Goal: Find specific page/section: Find specific page/section

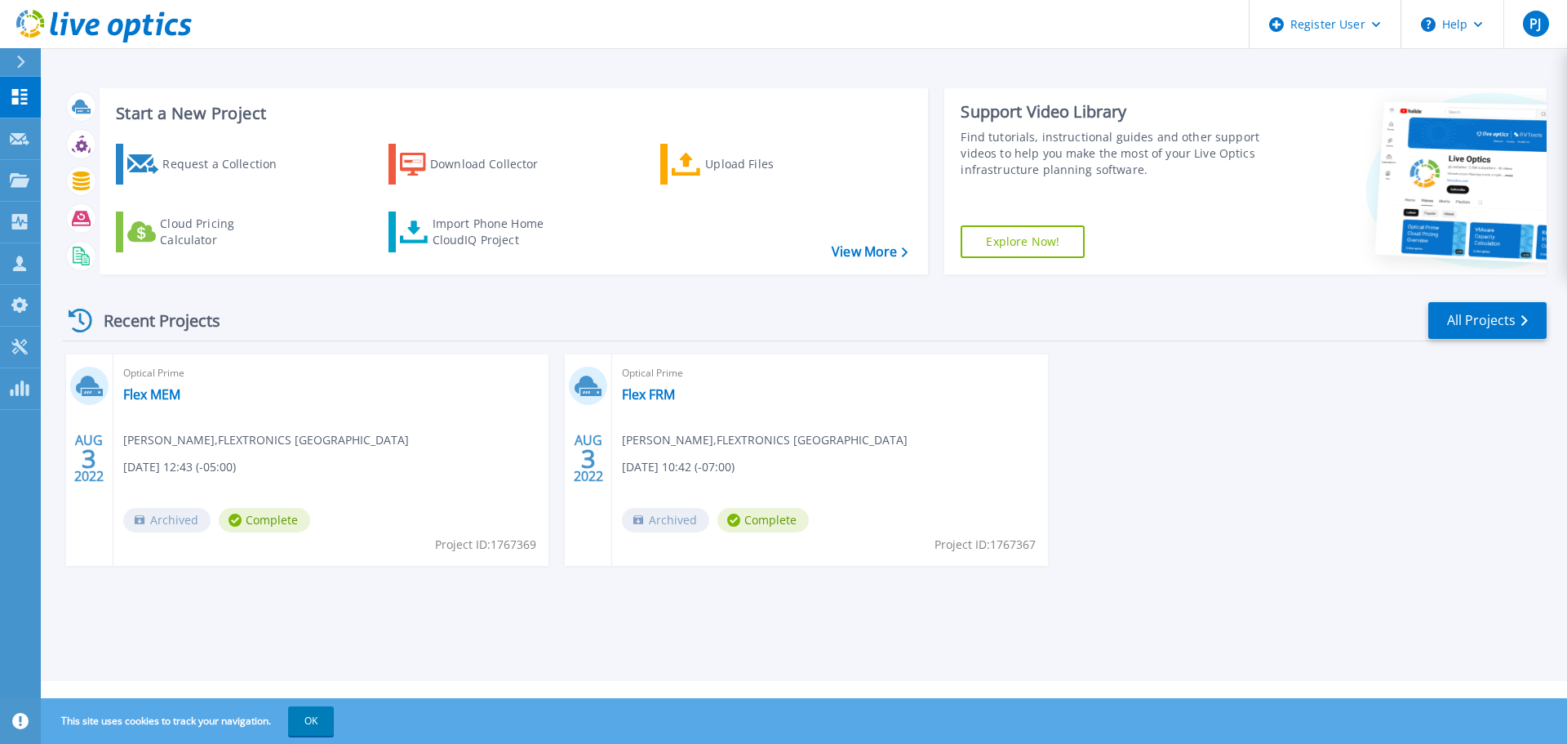
click at [30, 70] on div at bounding box center [28, 62] width 26 height 28
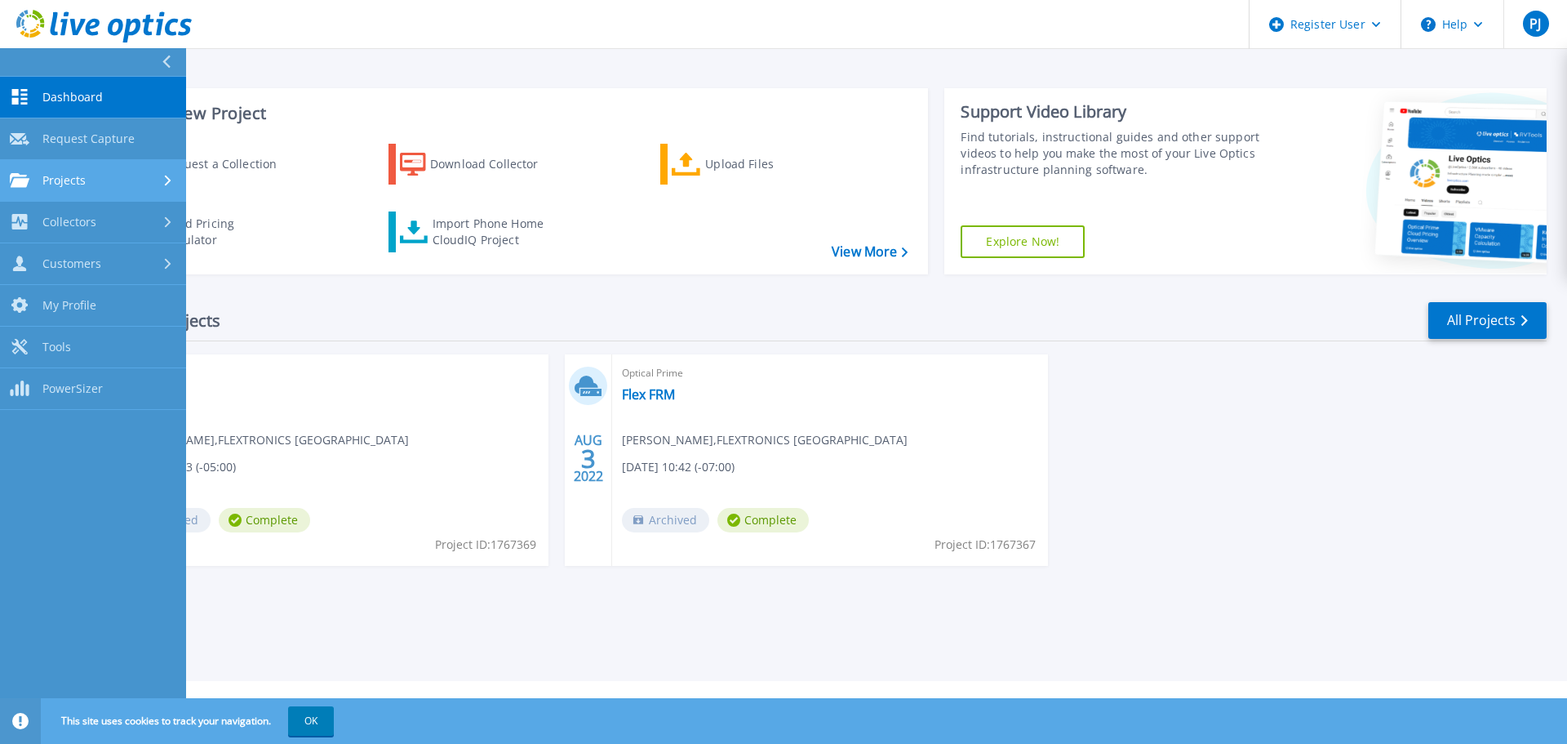
click at [99, 185] on div "Projects" at bounding box center [93, 180] width 167 height 15
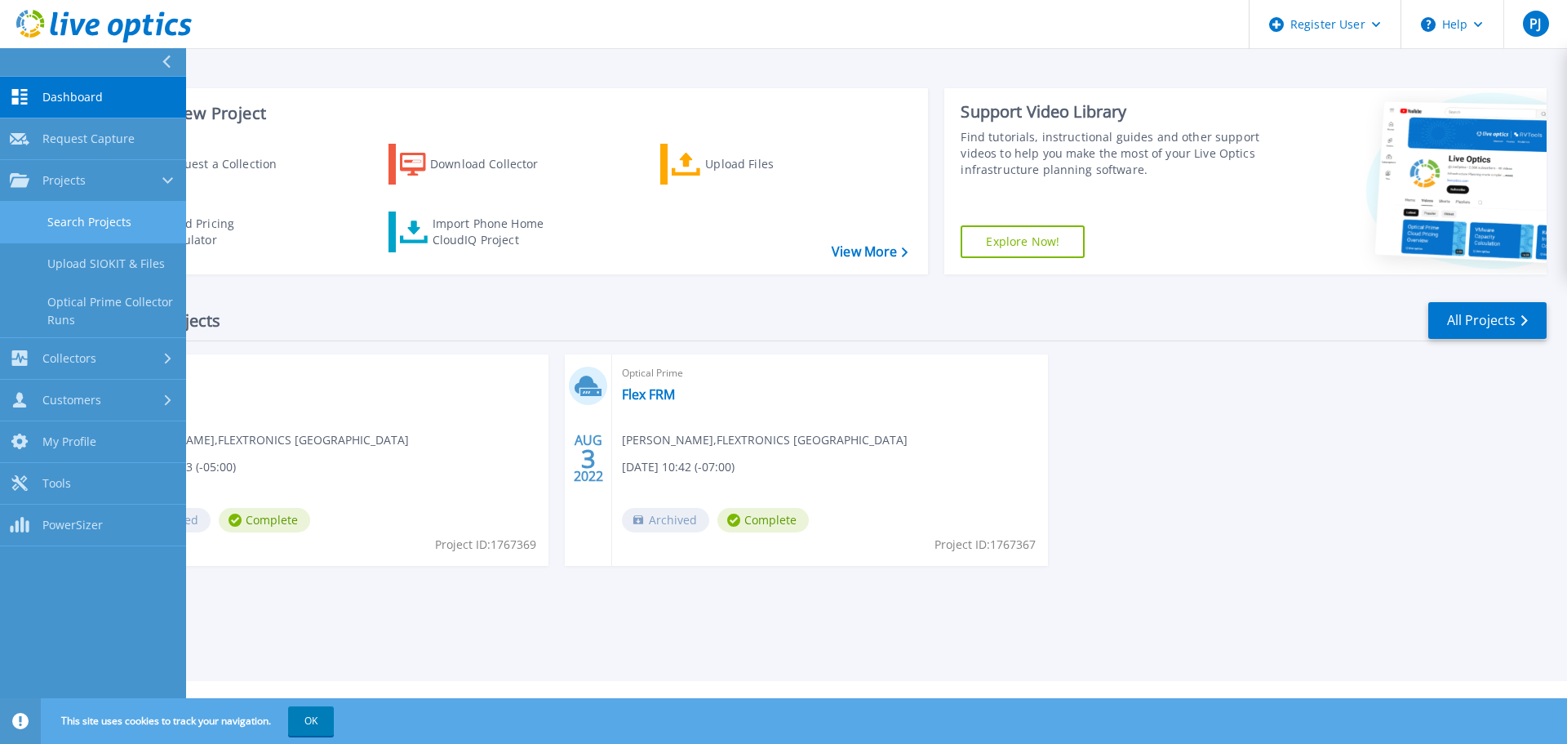
click at [64, 210] on link "Search Projects" at bounding box center [93, 223] width 186 height 42
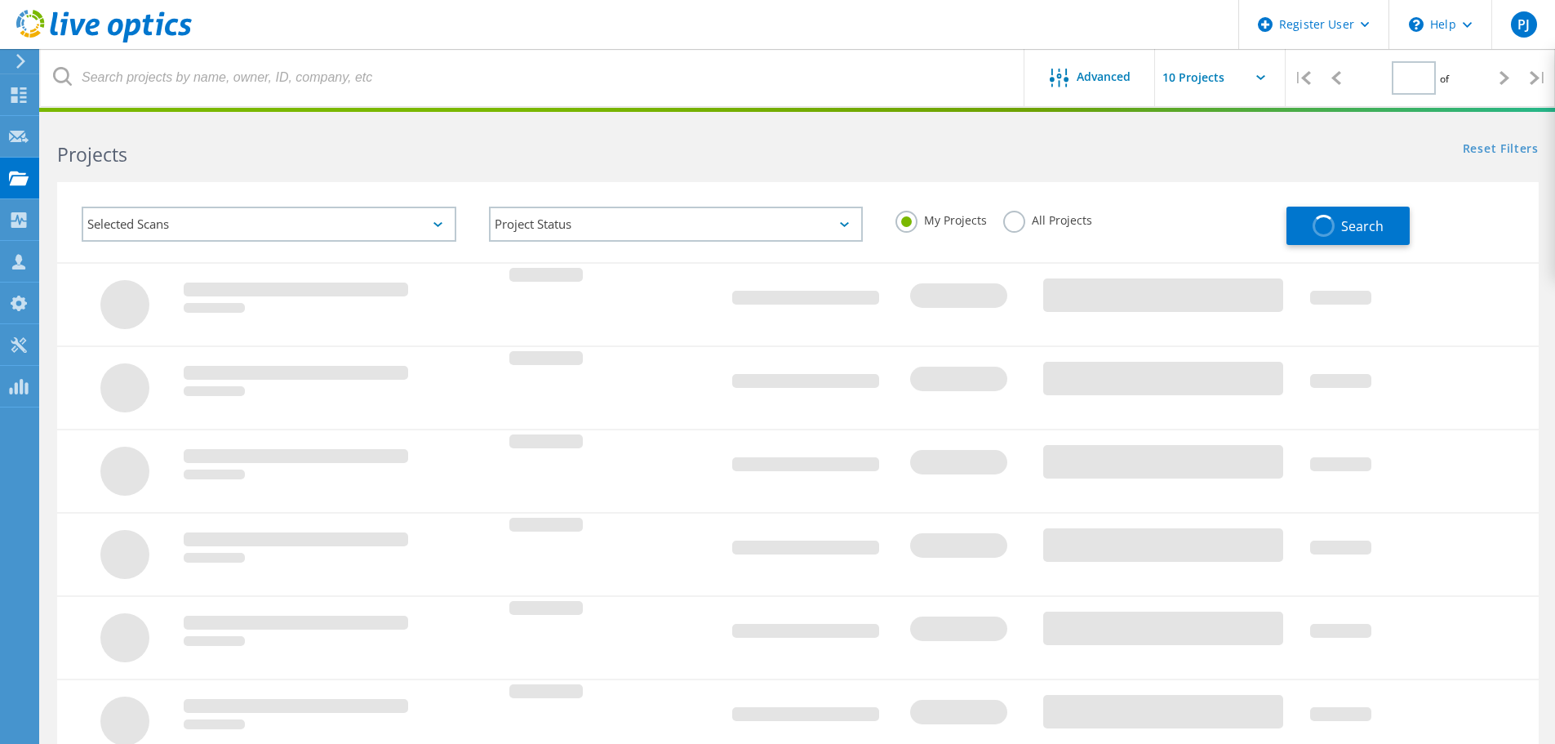
type input "1"
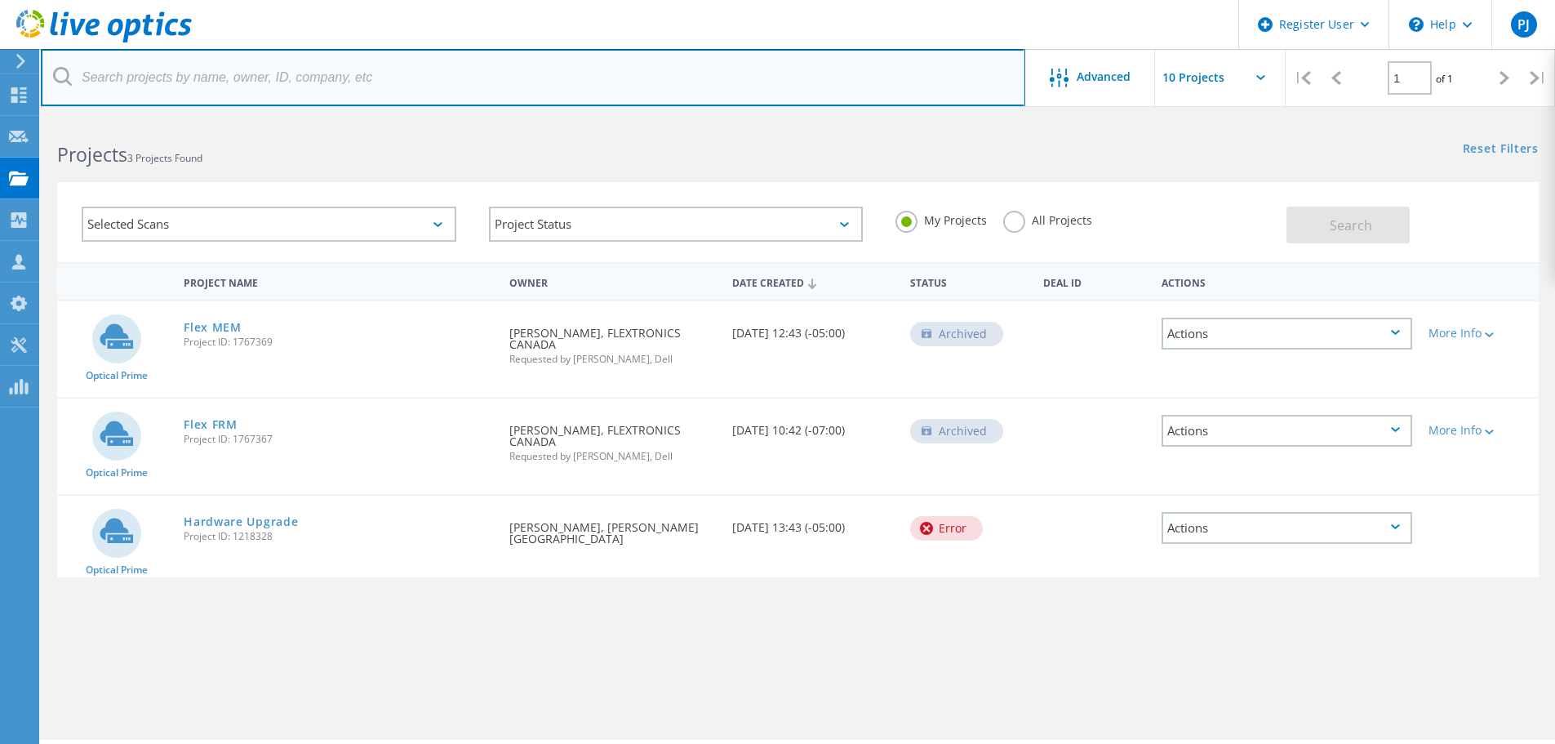
click at [327, 87] on input "text" at bounding box center [533, 77] width 984 height 57
paste input "[PERSON_NAME][EMAIL_ADDRESS][DOMAIN_NAME]"
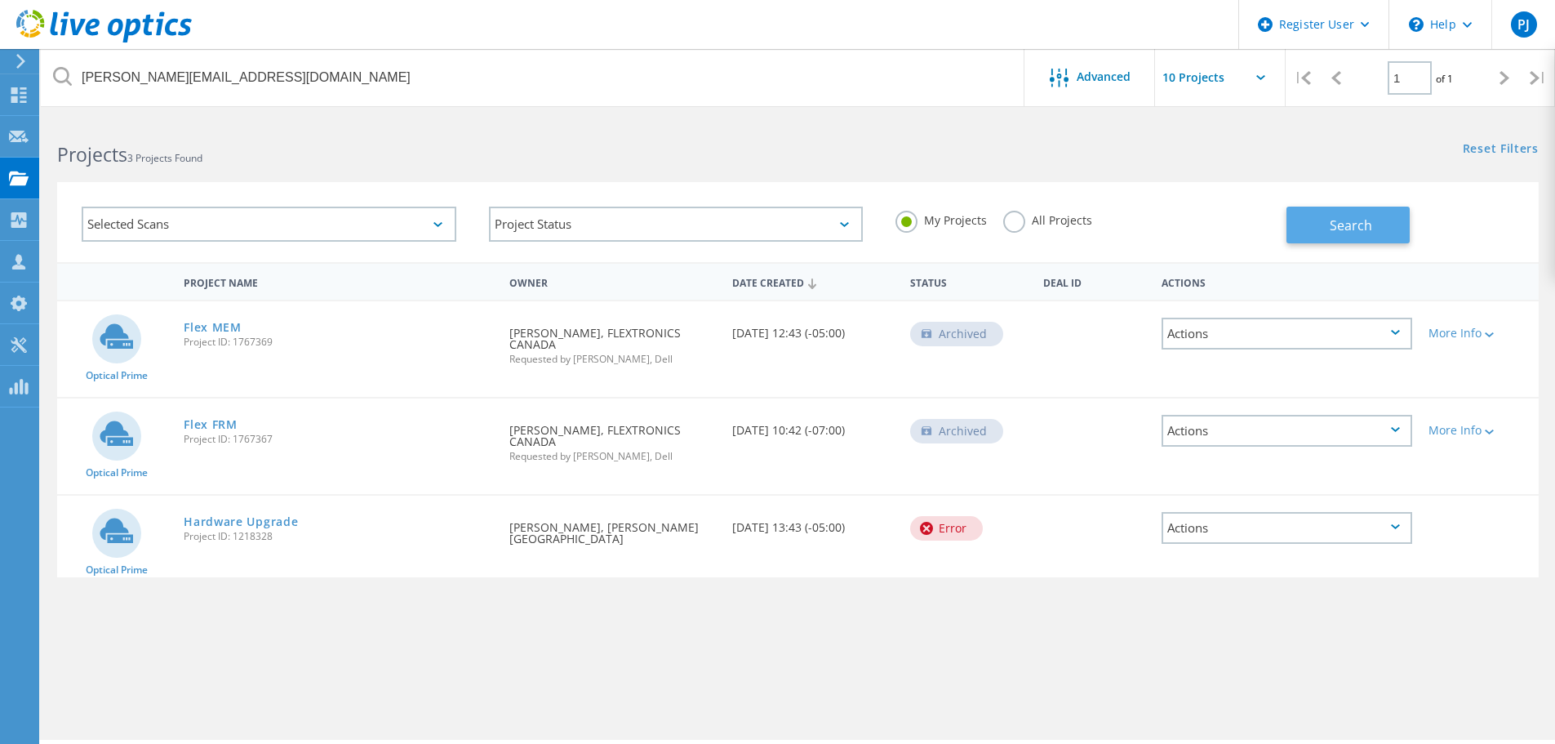
click at [1326, 216] on button "Search" at bounding box center [1348, 225] width 123 height 37
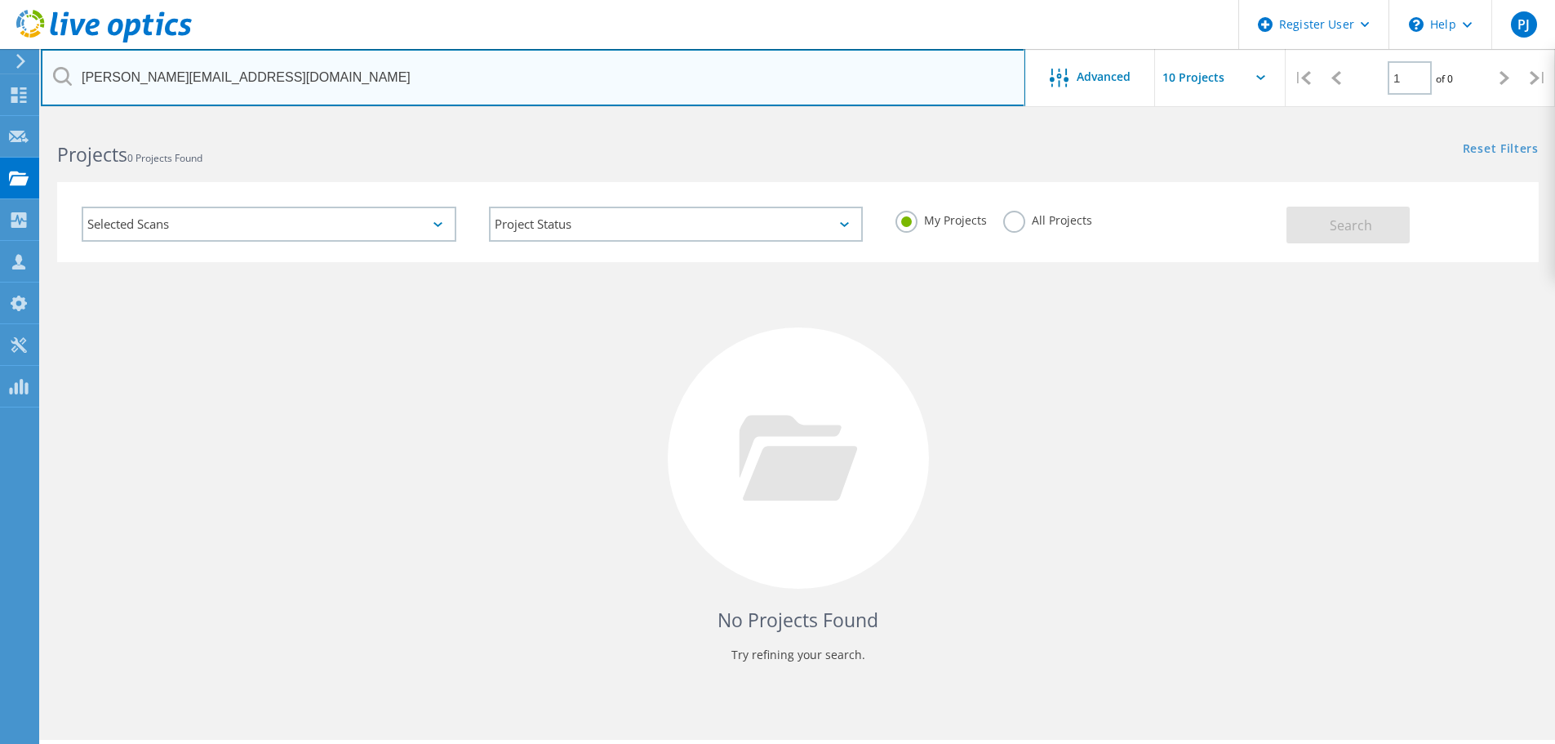
click at [311, 72] on input "aleksandr.rybev@aechelon.com" at bounding box center [533, 77] width 984 height 57
drag, startPoint x: 847, startPoint y: 74, endPoint x: -64, endPoint y: 100, distance: 910.6
click at [0, 100] on html "Register User \n Help Explore Helpful Articles Contact Support PJ Dell User Phi…" at bounding box center [777, 455] width 1555 height 911
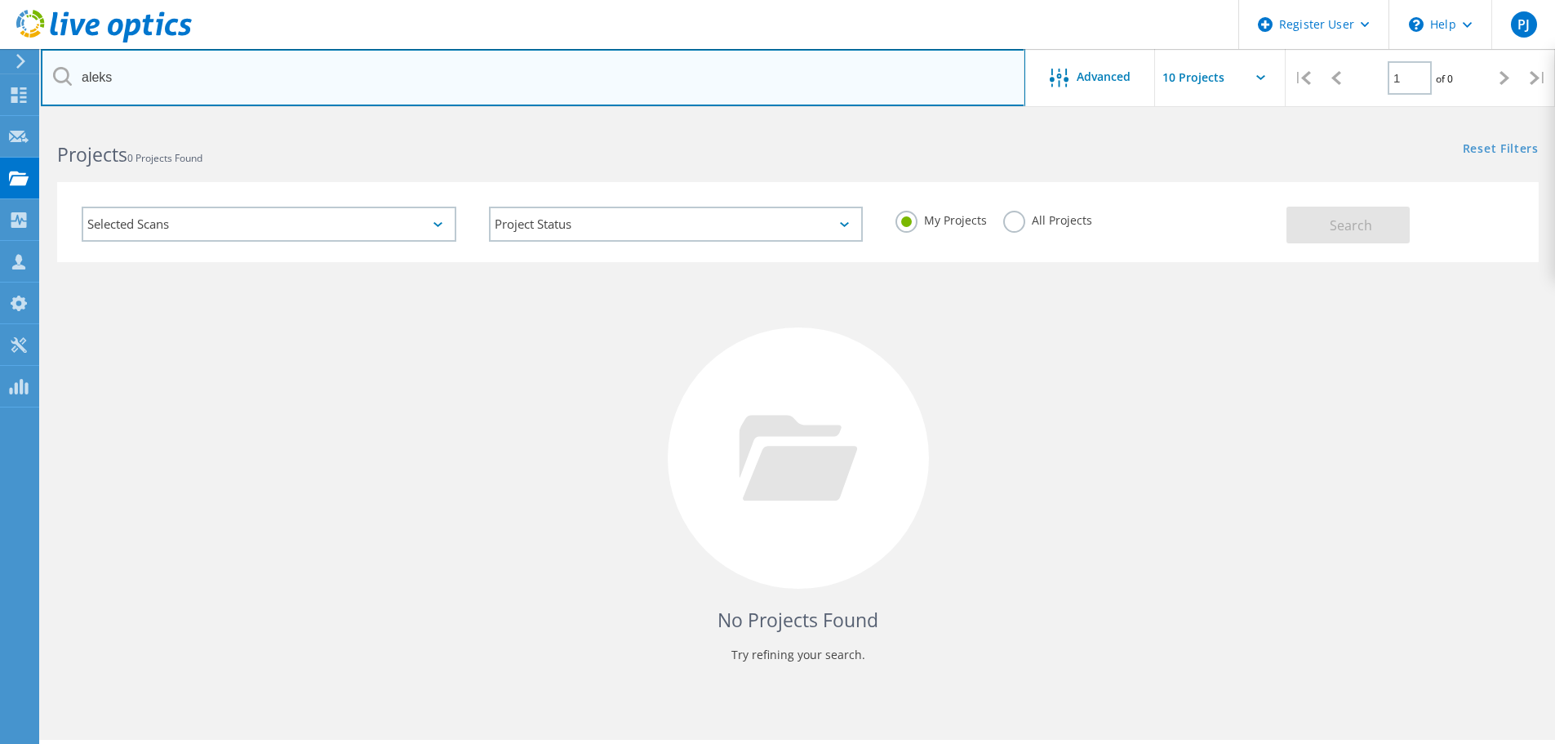
click at [274, 69] on input "aleks" at bounding box center [533, 77] width 984 height 57
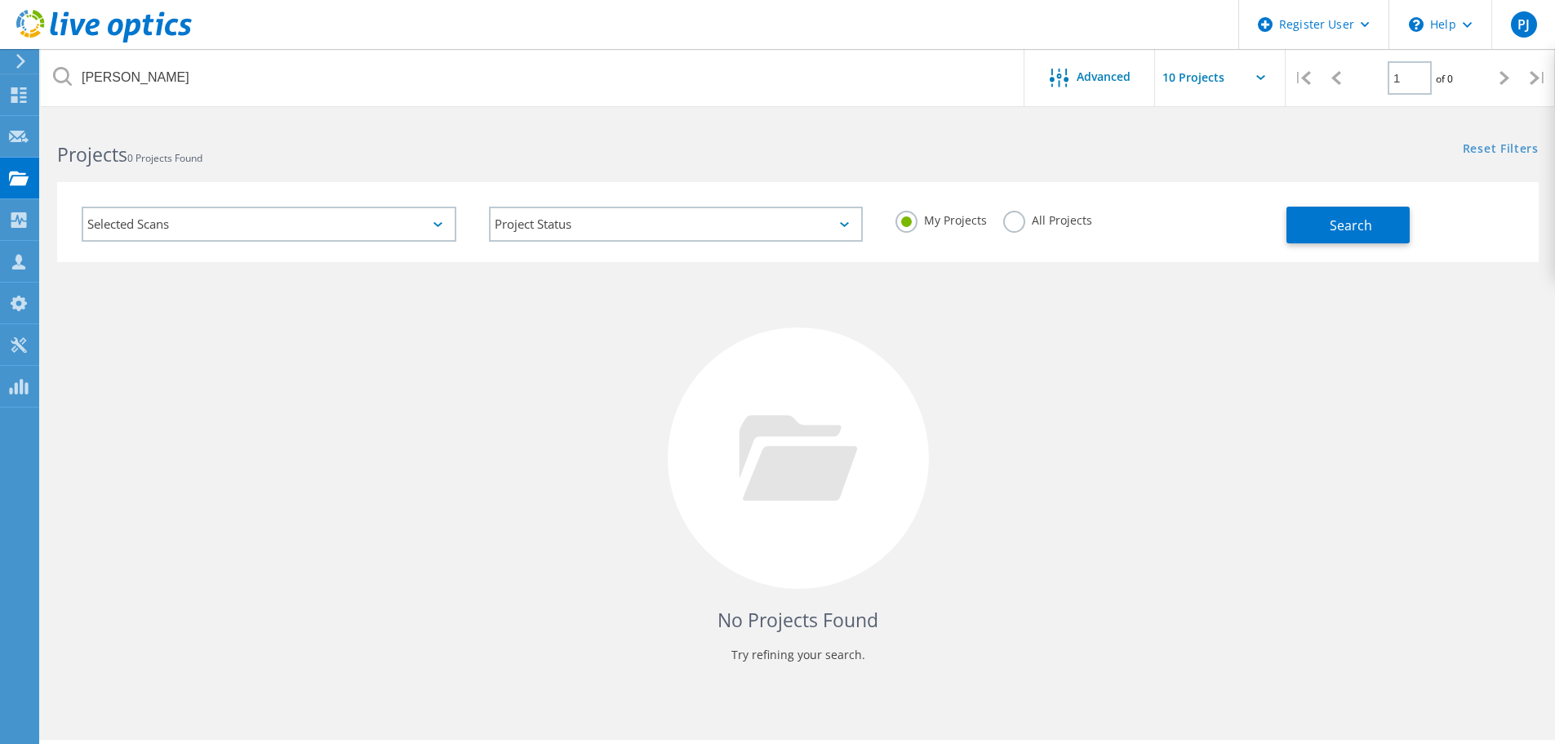
click at [1318, 204] on div "Search" at bounding box center [1409, 216] width 244 height 53
click at [1334, 222] on span "Search" at bounding box center [1351, 225] width 42 height 18
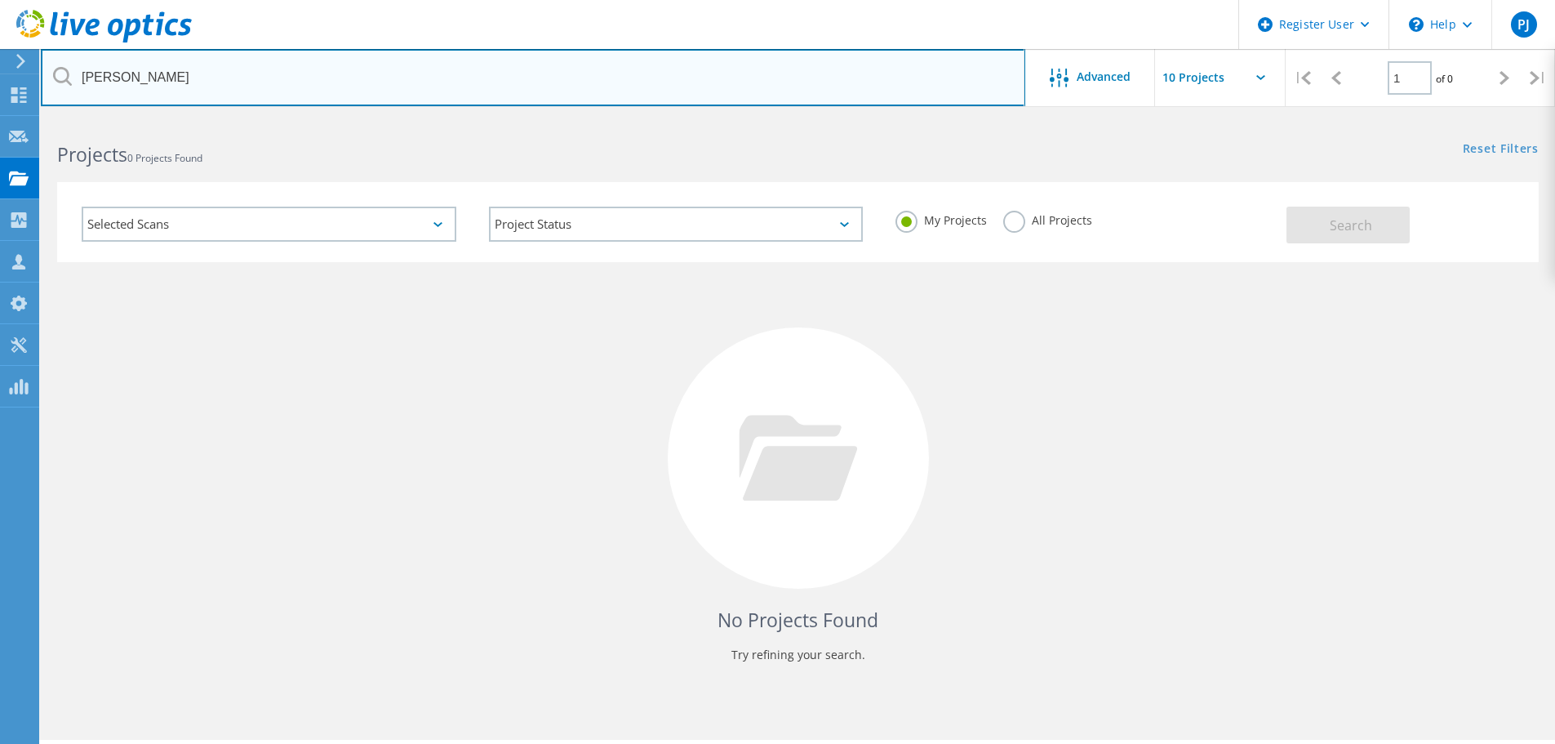
click at [251, 89] on input "aleksandr" at bounding box center [533, 77] width 984 height 57
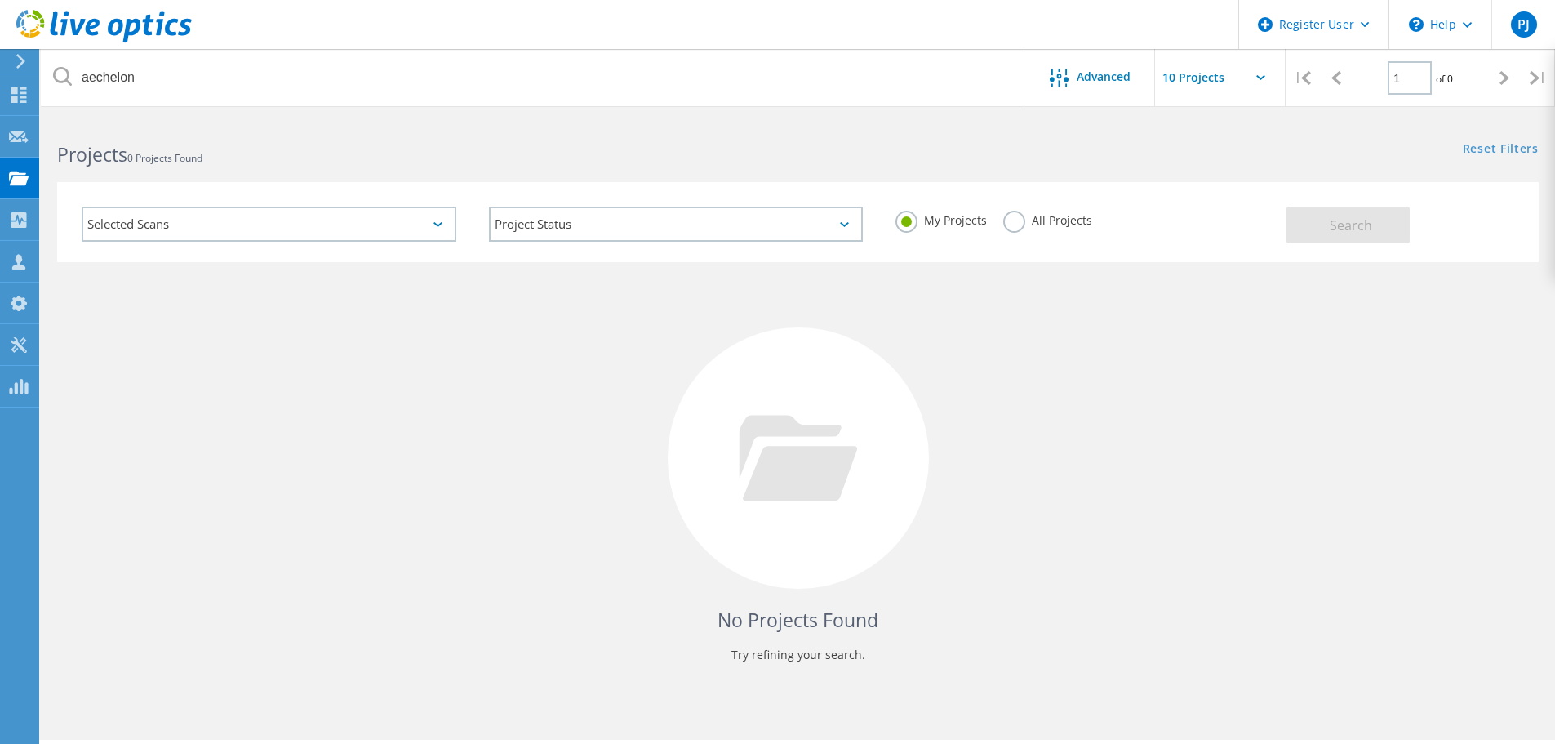
click at [1033, 230] on div "All Projects" at bounding box center [1047, 223] width 89 height 24
click at [1010, 219] on label "All Projects" at bounding box center [1047, 219] width 89 height 16
click at [0, 0] on input "All Projects" at bounding box center [0, 0] width 0 height 0
click at [1317, 216] on button "Search" at bounding box center [1348, 225] width 123 height 37
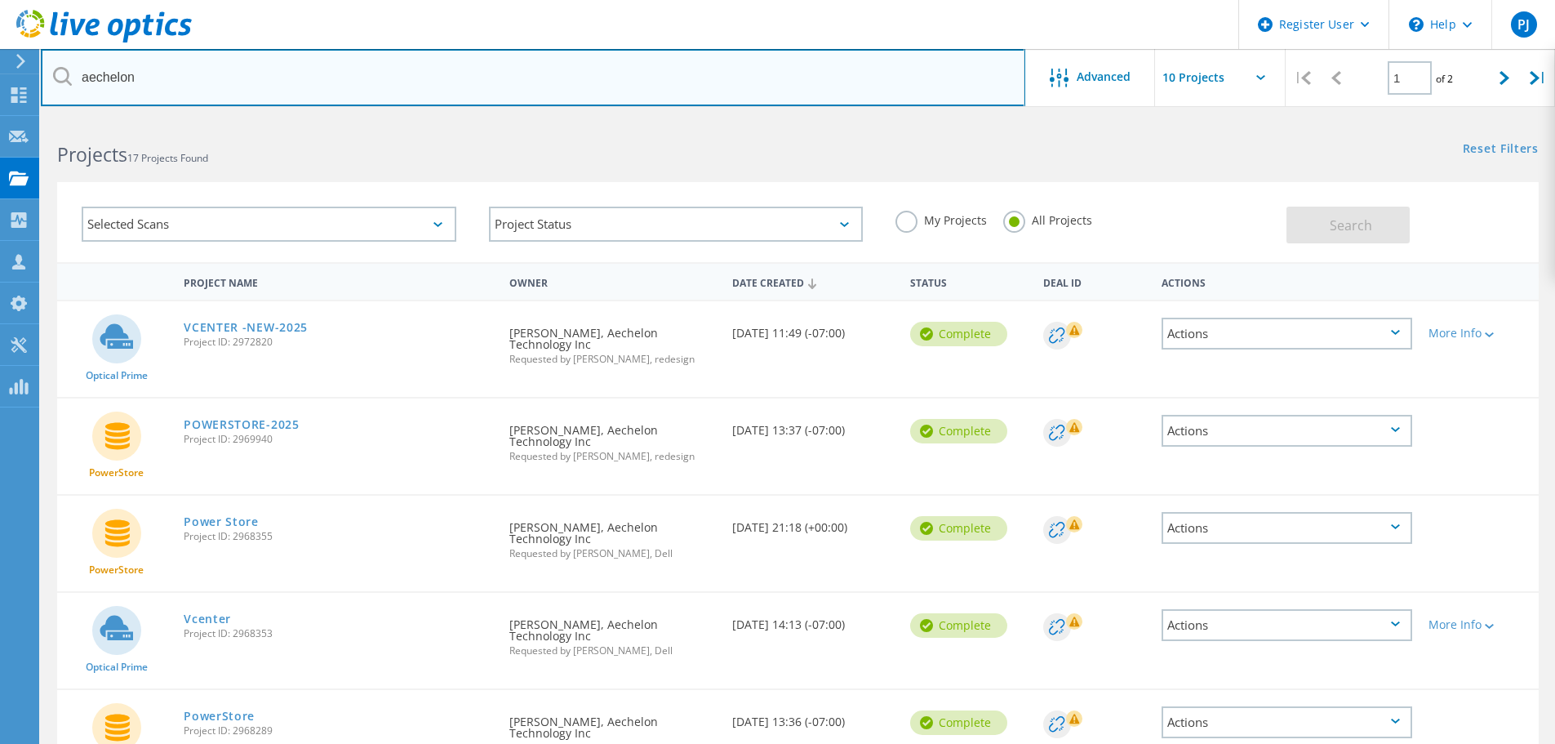
click at [251, 84] on input "aechelon" at bounding box center [533, 77] width 984 height 57
paste input "leksandr.rybev@aechelon.com"
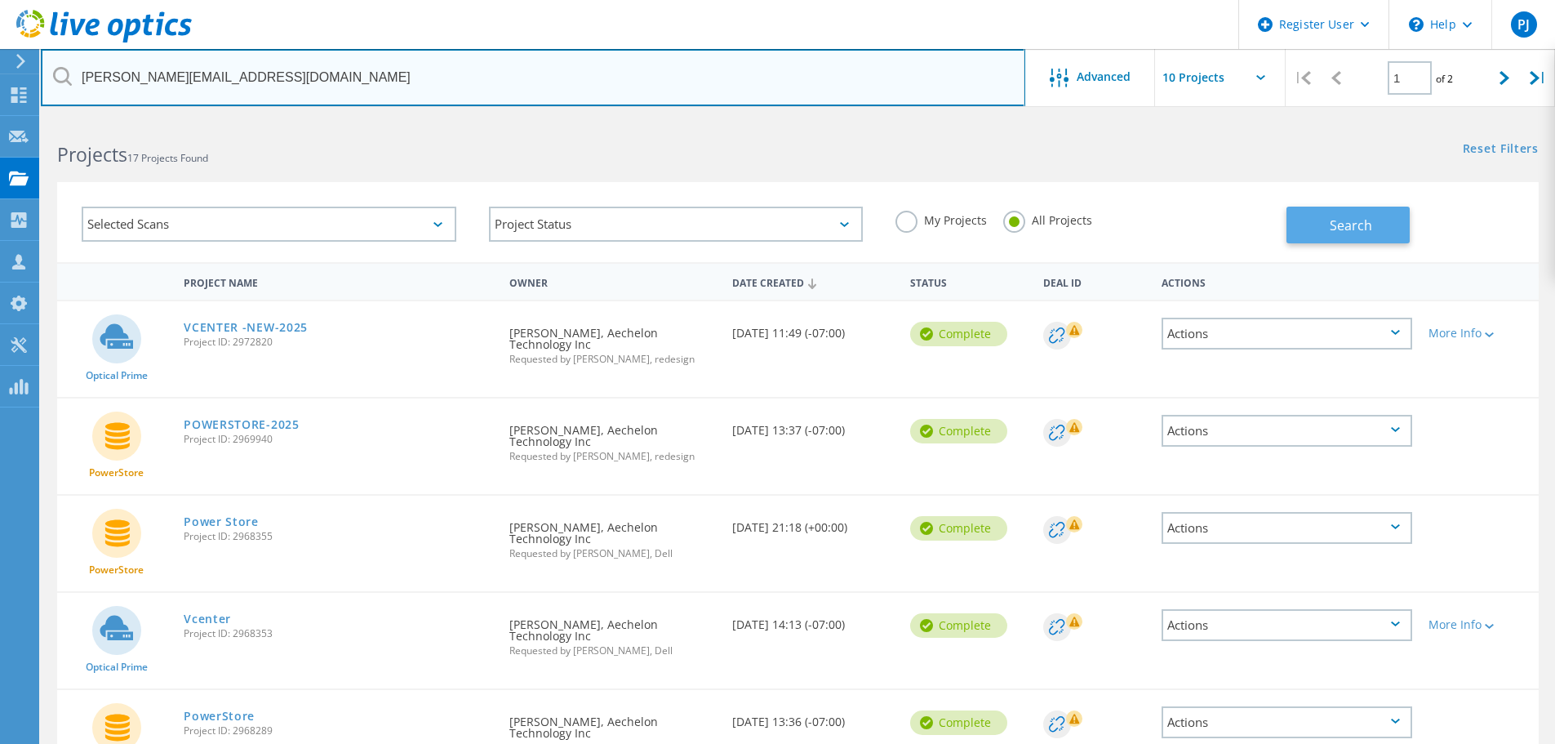
type input "aleksandr.rybev@aechelon.com"
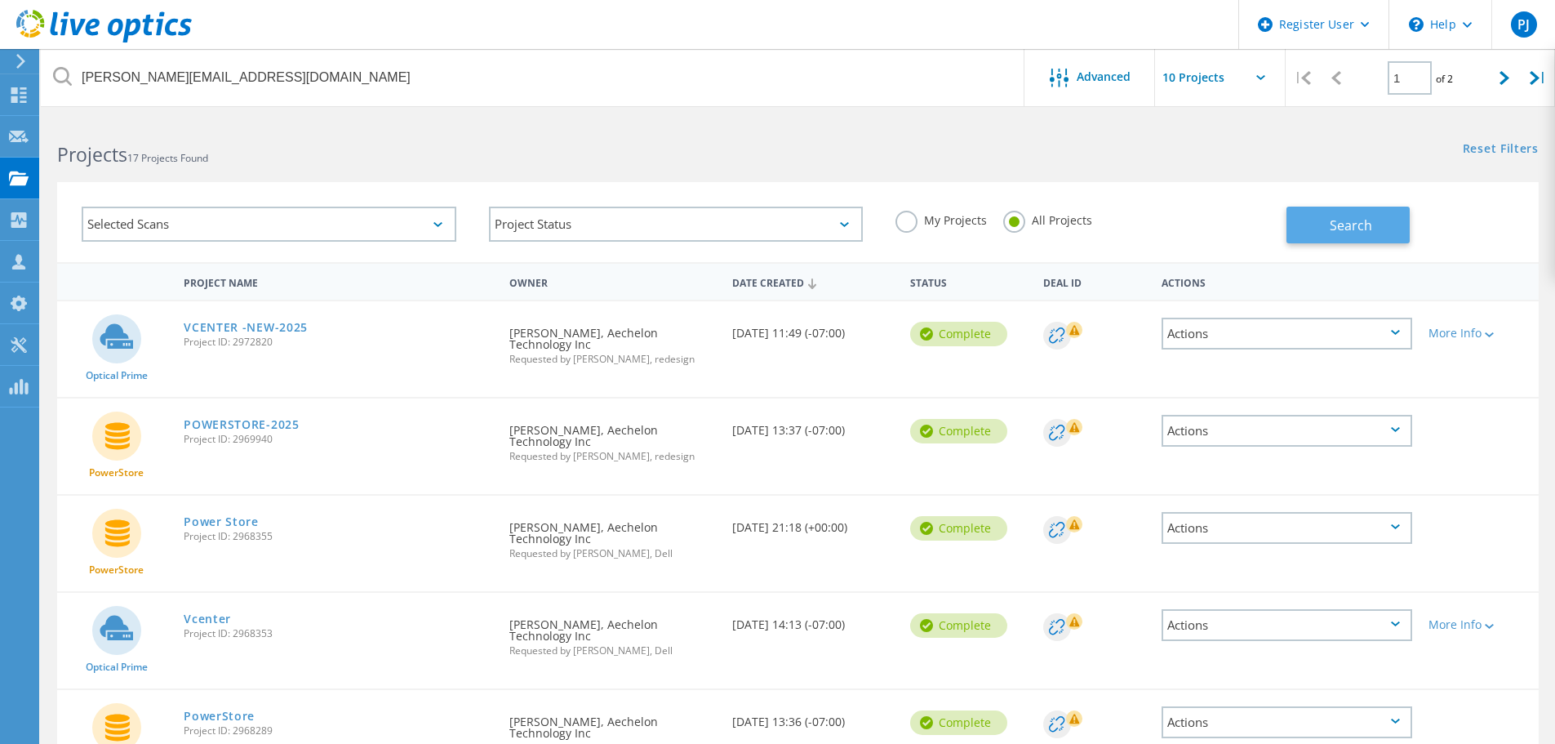
click at [1380, 216] on button "Search" at bounding box center [1348, 225] width 123 height 37
